Goal: Task Accomplishment & Management: Complete application form

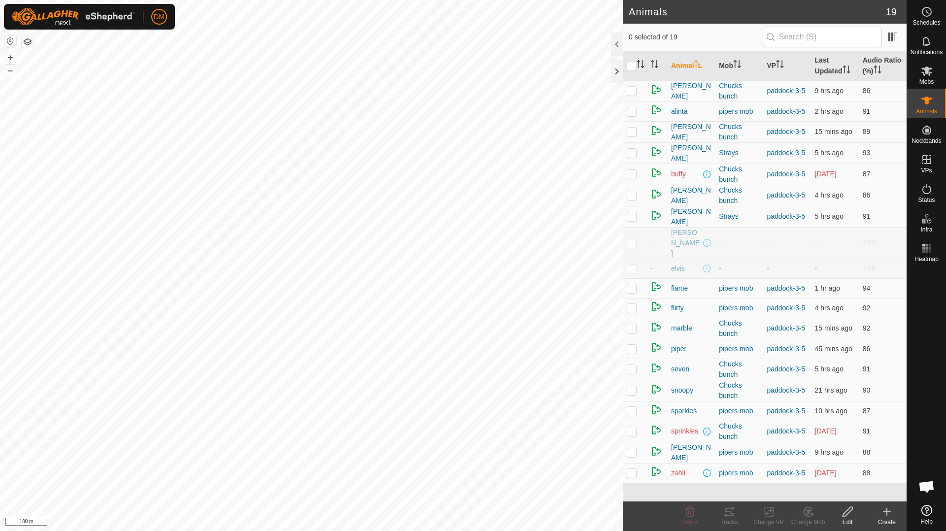
click at [886, 514] on icon at bounding box center [886, 511] width 0 height 7
click at [836, 492] on link "Create Single Animal" at bounding box center [843, 490] width 126 height 20
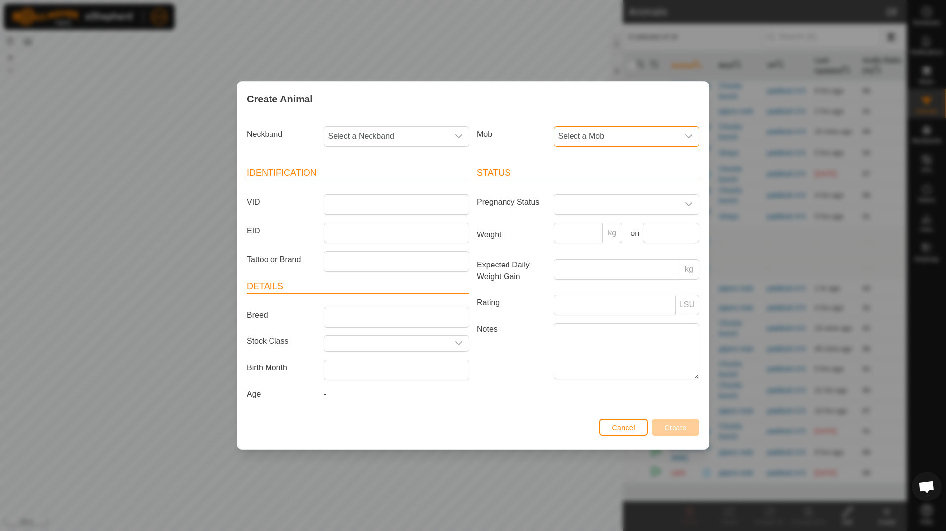
click at [618, 141] on span "Select a Mob" at bounding box center [616, 137] width 125 height 20
click at [597, 208] on li "Chucks bunch" at bounding box center [627, 208] width 144 height 20
click at [353, 263] on input "Tattoo or Brand" at bounding box center [396, 261] width 145 height 21
click at [361, 234] on input "EID" at bounding box center [396, 233] width 145 height 21
click at [374, 200] on input "VID" at bounding box center [396, 204] width 145 height 21
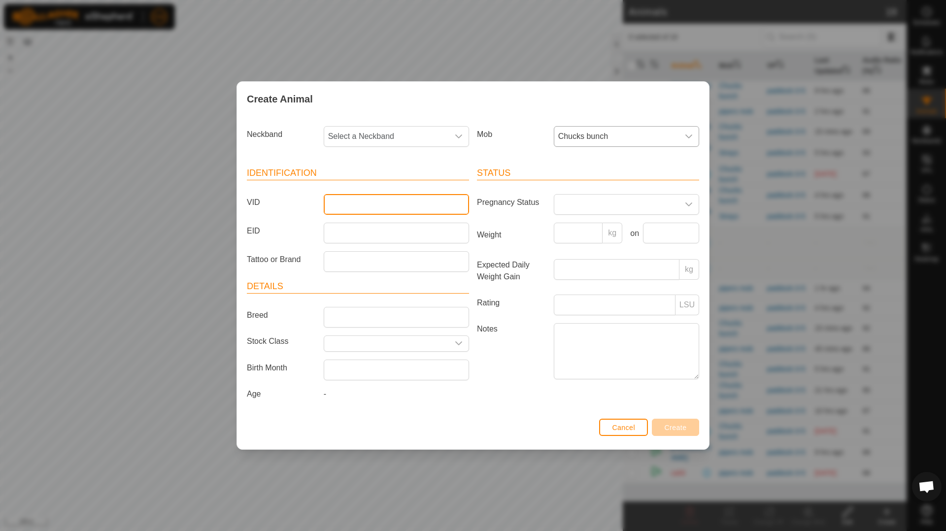
click at [374, 200] on input "VID" at bounding box center [396, 204] width 145 height 21
type input "[GEOGRAPHIC_DATA]"
click at [325, 394] on span "-" at bounding box center [325, 394] width 2 height 8
click at [456, 342] on icon "dropdown trigger" at bounding box center [459, 343] width 8 height 8
click at [456, 342] on icon "dropdown trigger" at bounding box center [458, 343] width 7 height 4
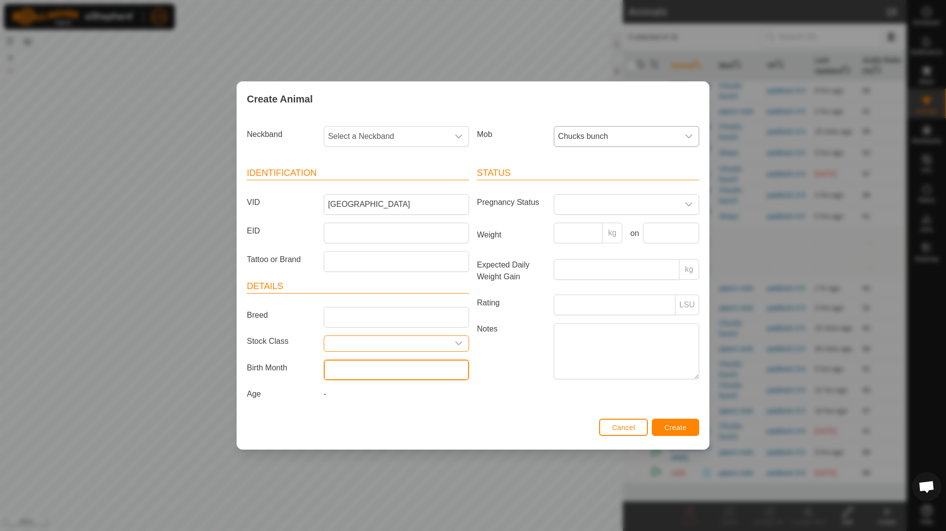
click at [375, 375] on input "text" at bounding box center [396, 370] width 145 height 21
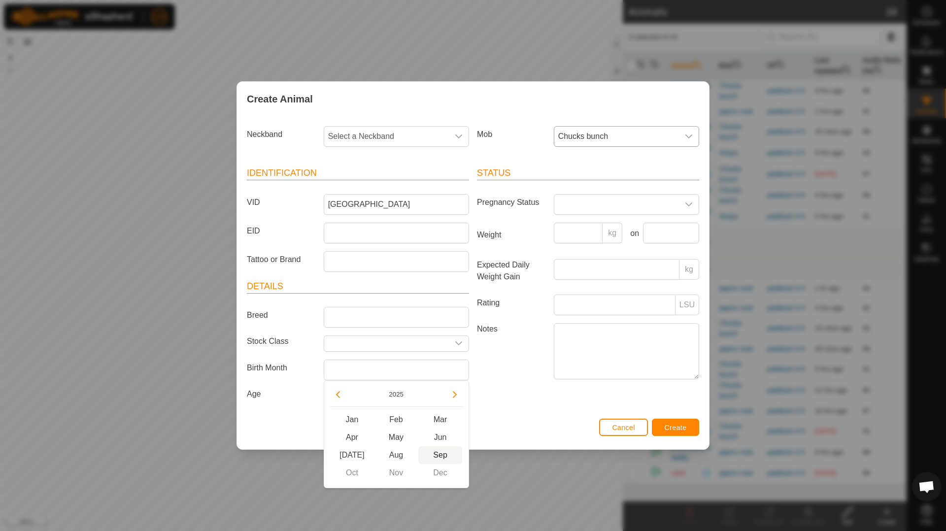
click at [438, 450] on span "Sep" at bounding box center [440, 455] width 44 height 18
type input "[DATE]"
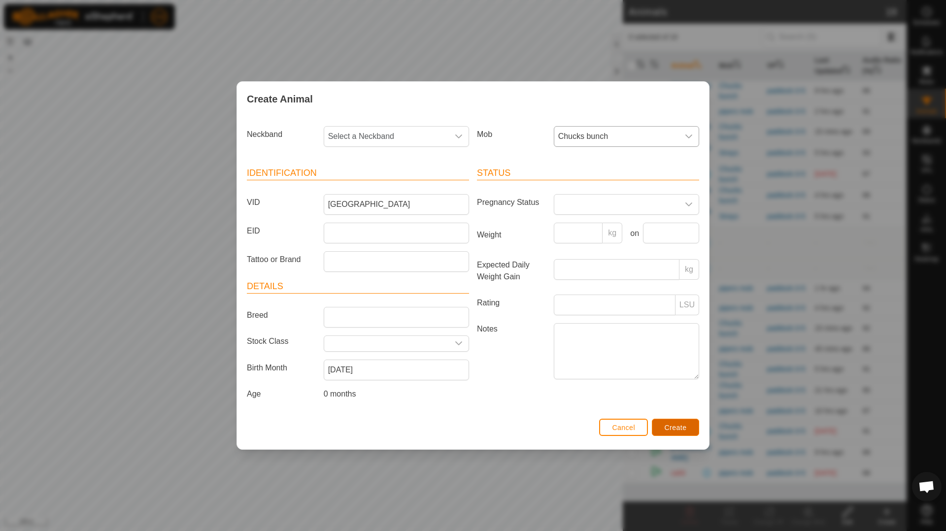
click at [676, 429] on span "Create" at bounding box center [675, 428] width 22 height 8
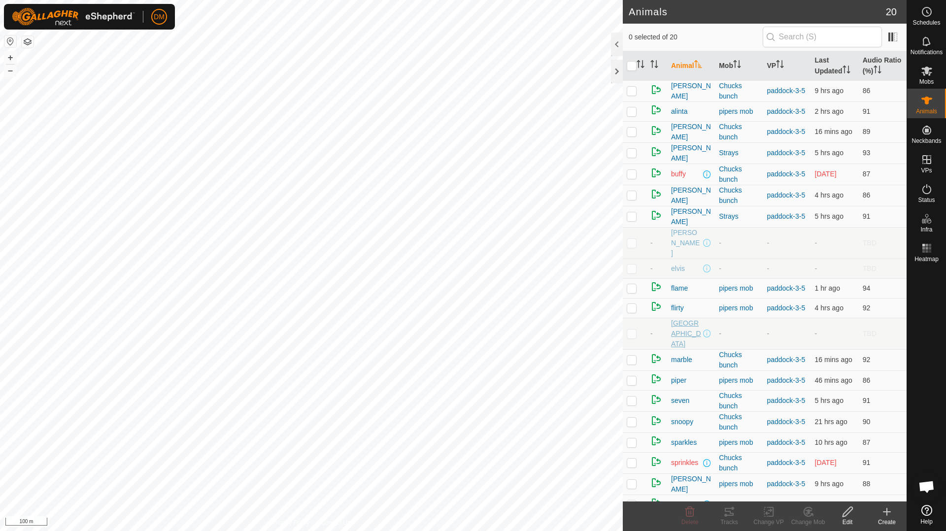
click at [684, 318] on span "[GEOGRAPHIC_DATA]" at bounding box center [686, 333] width 30 height 31
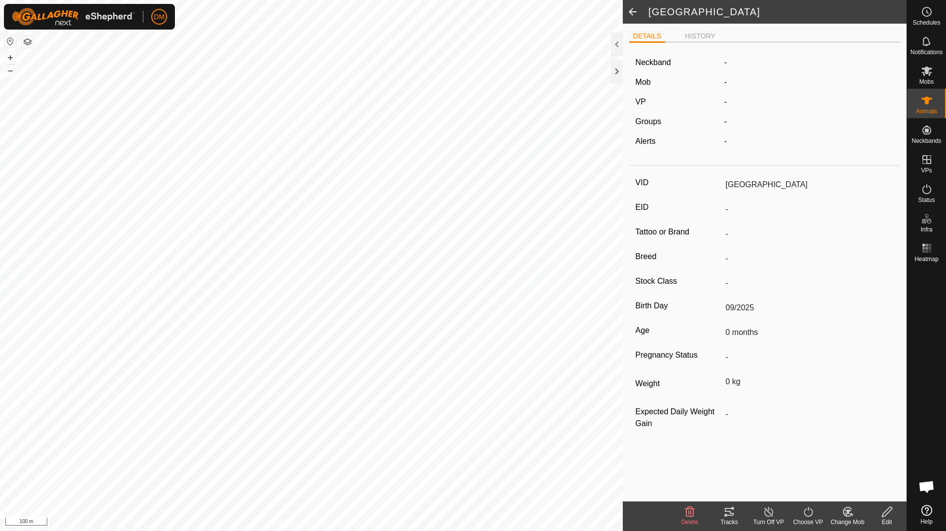
click at [886, 514] on icon at bounding box center [887, 512] width 10 height 10
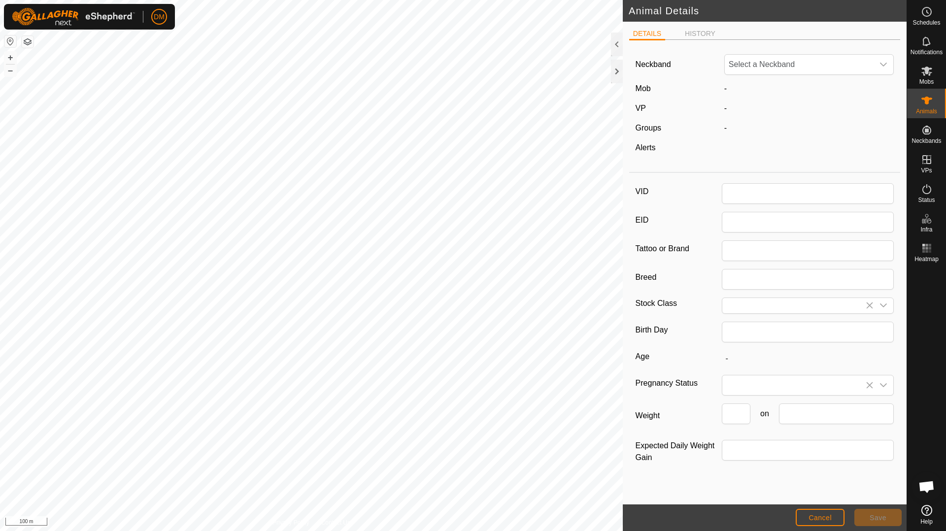
type input "[GEOGRAPHIC_DATA]"
type input "09/2025"
type input "0 months"
type input "0"
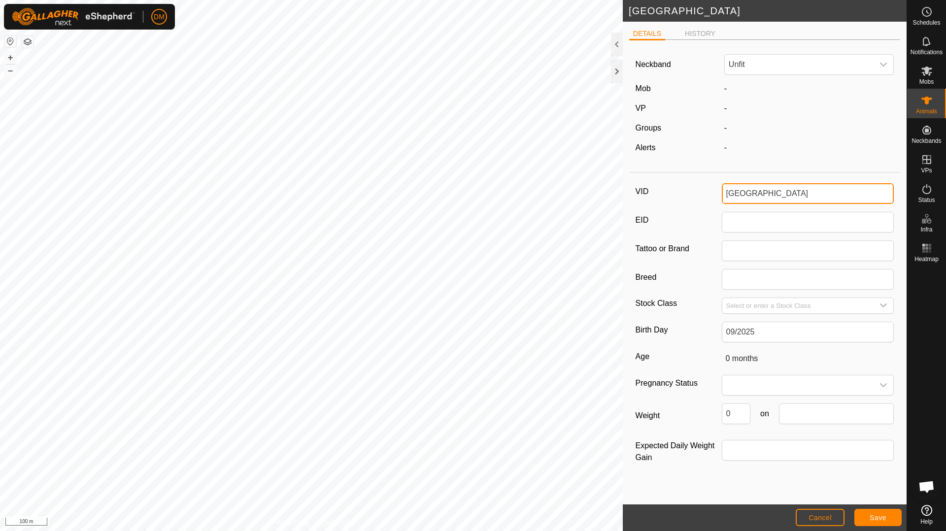
click at [731, 193] on input "[GEOGRAPHIC_DATA]" at bounding box center [808, 193] width 172 height 21
click at [875, 519] on span "Save" at bounding box center [877, 518] width 17 height 8
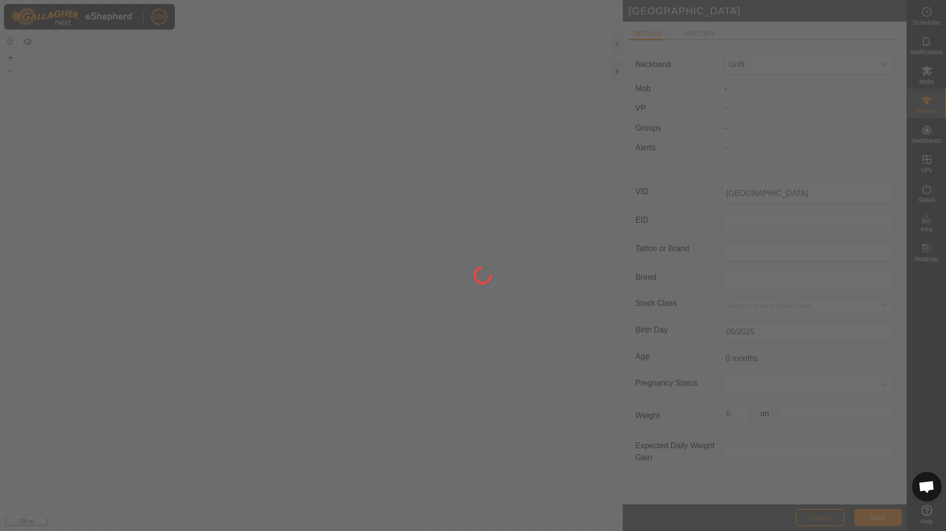
type input "[GEOGRAPHIC_DATA]"
type input "-"
type input "0 kg"
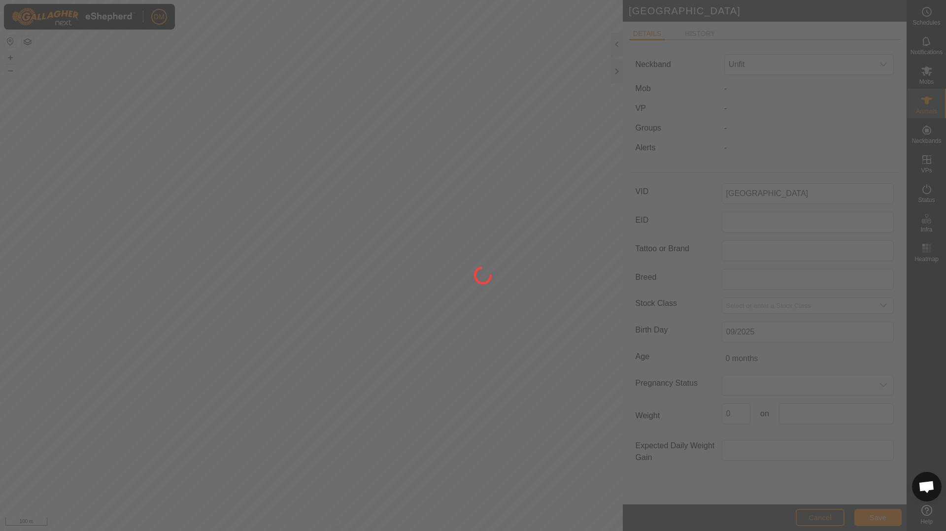
type input "-"
type input "[GEOGRAPHIC_DATA]"
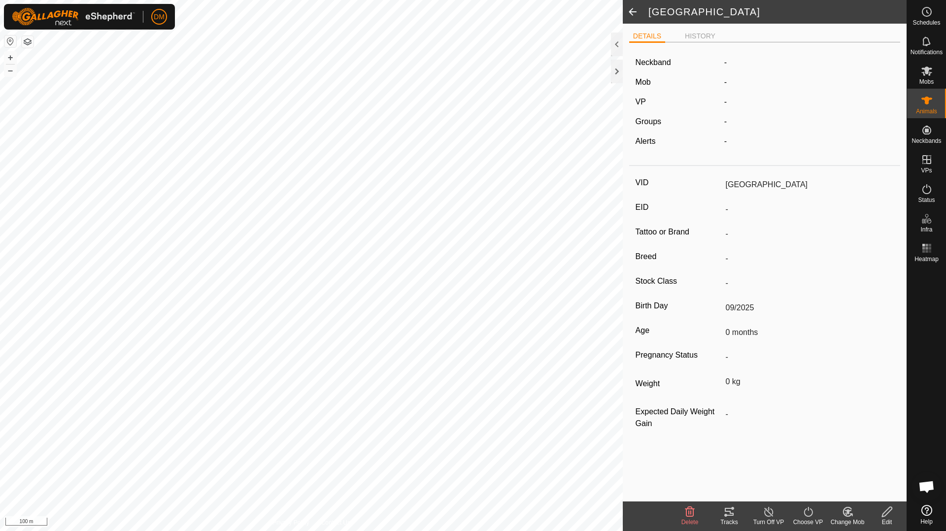
click at [627, 10] on span at bounding box center [633, 12] width 20 height 24
type input "[GEOGRAPHIC_DATA]"
type input "-"
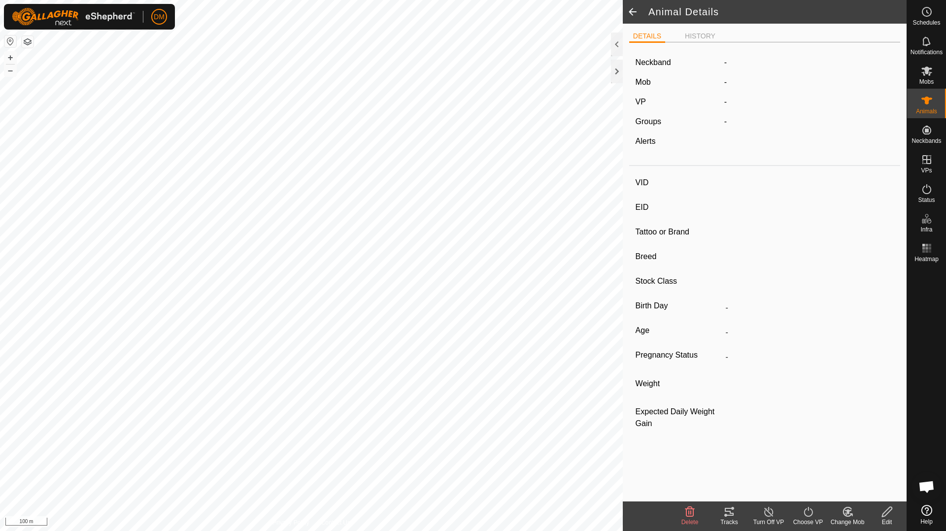
type input "-"
type input "09/2025"
type input "0 months"
type input "0 kg"
type input "-"
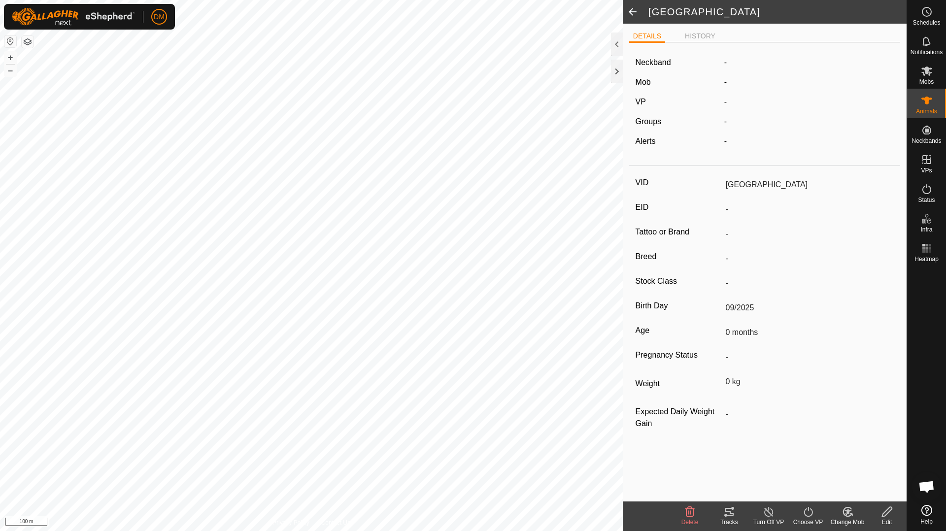
click at [628, 10] on span at bounding box center [633, 12] width 20 height 24
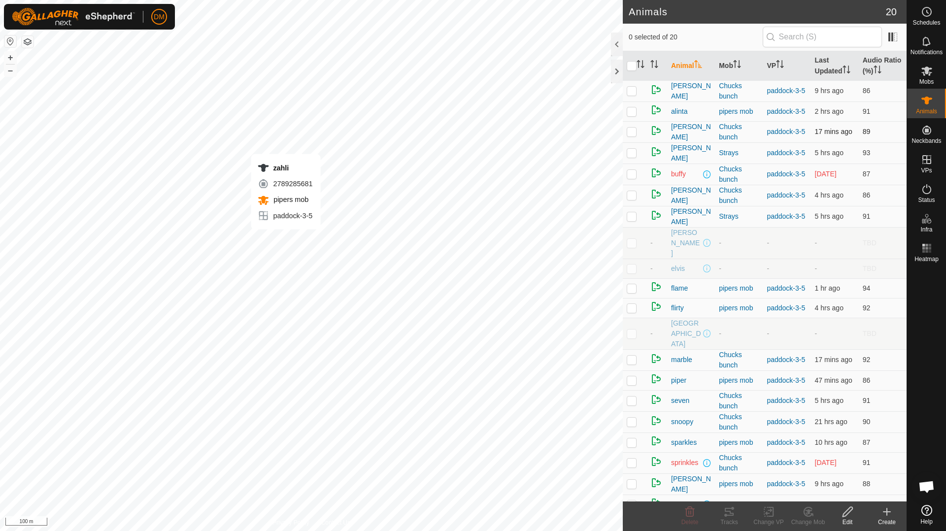
checkbox input "true"
click at [690, 458] on span "sprinkles" at bounding box center [684, 463] width 27 height 10
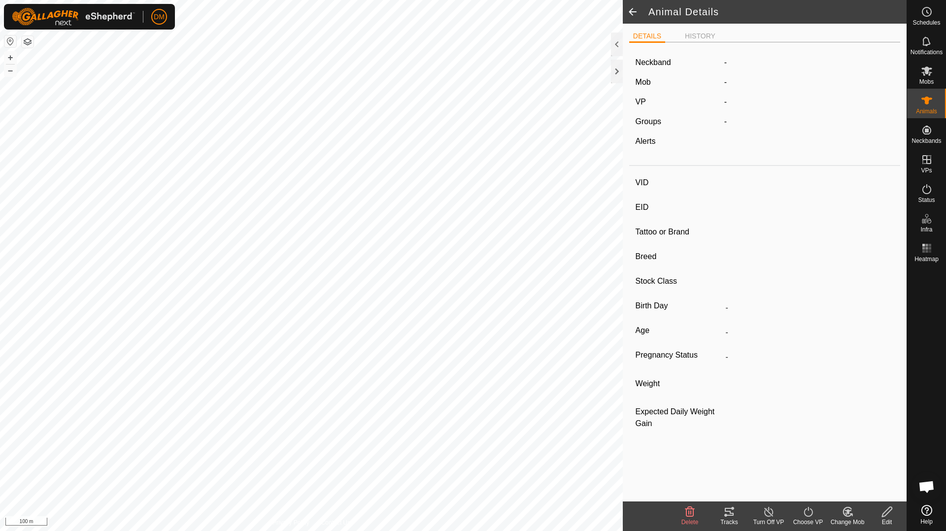
type input "sprinkles"
type input "982123538414852"
type input "-"
type input "[GEOGRAPHIC_DATA]"
type input "-"
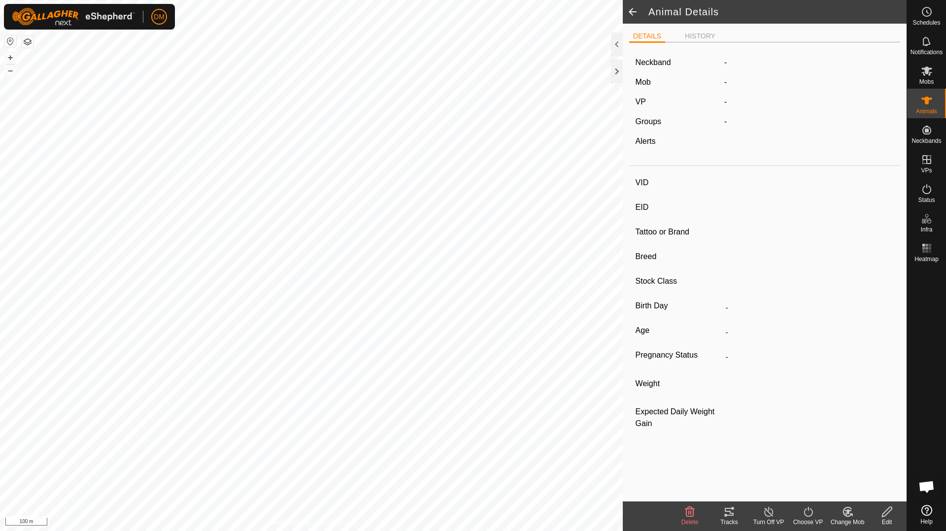
type input "Pregnant"
type input "0 kg"
type input "-"
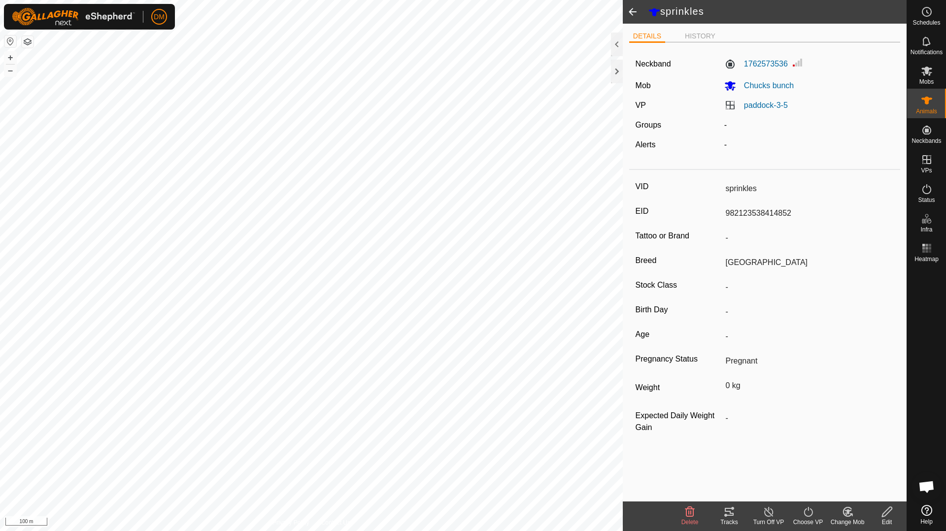
click at [627, 12] on span at bounding box center [633, 12] width 20 height 24
